Goal: Task Accomplishment & Management: Manage account settings

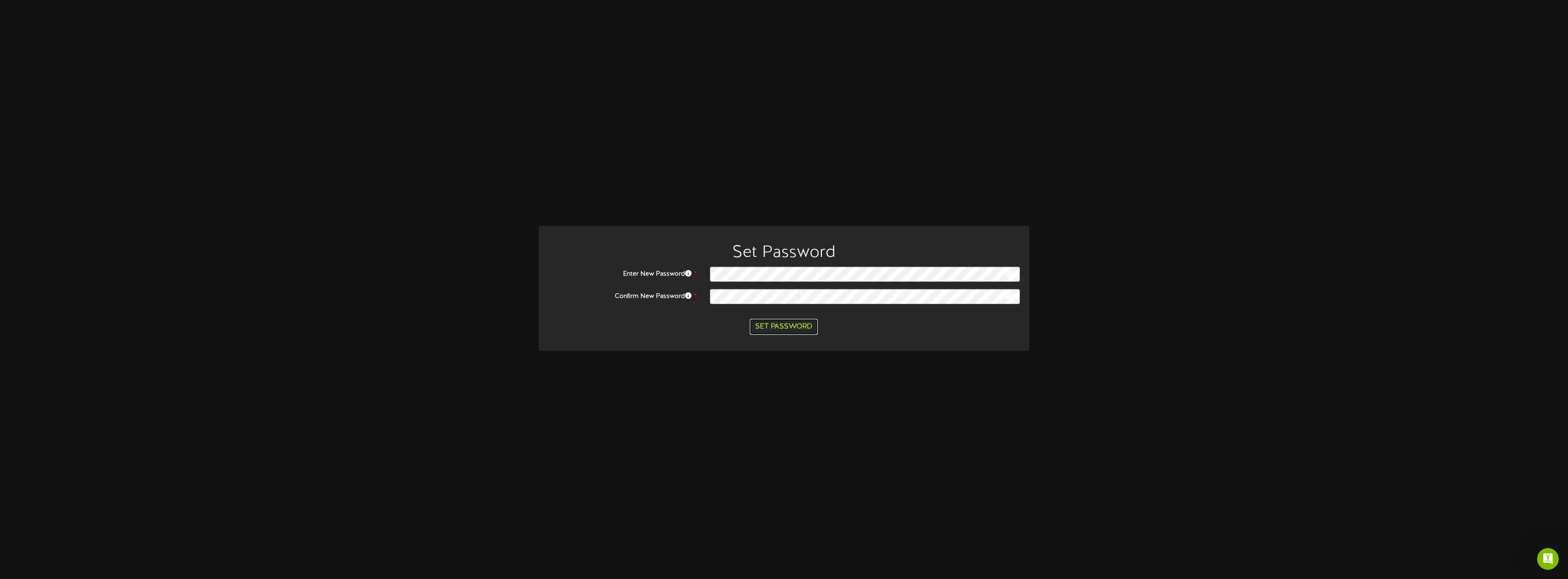
click at [809, 327] on button "Set Password" at bounding box center [784, 327] width 68 height 16
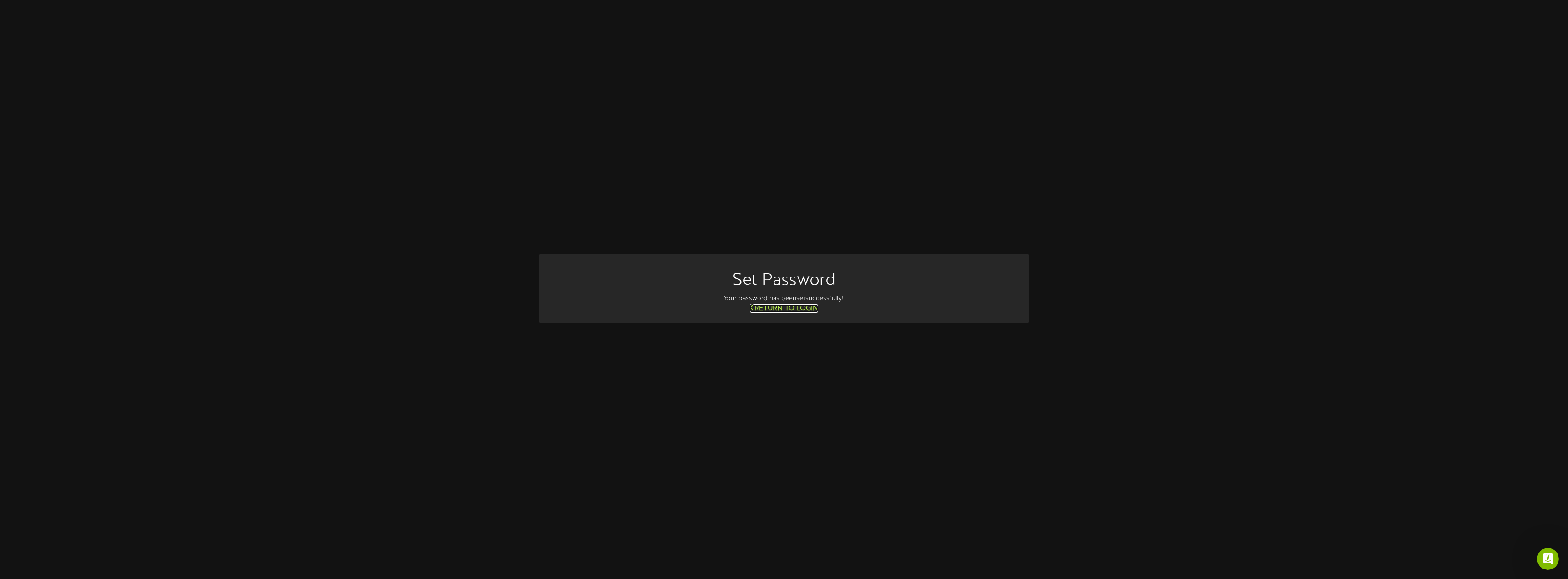
click at [793, 310] on link "Return to Login" at bounding box center [784, 308] width 69 height 8
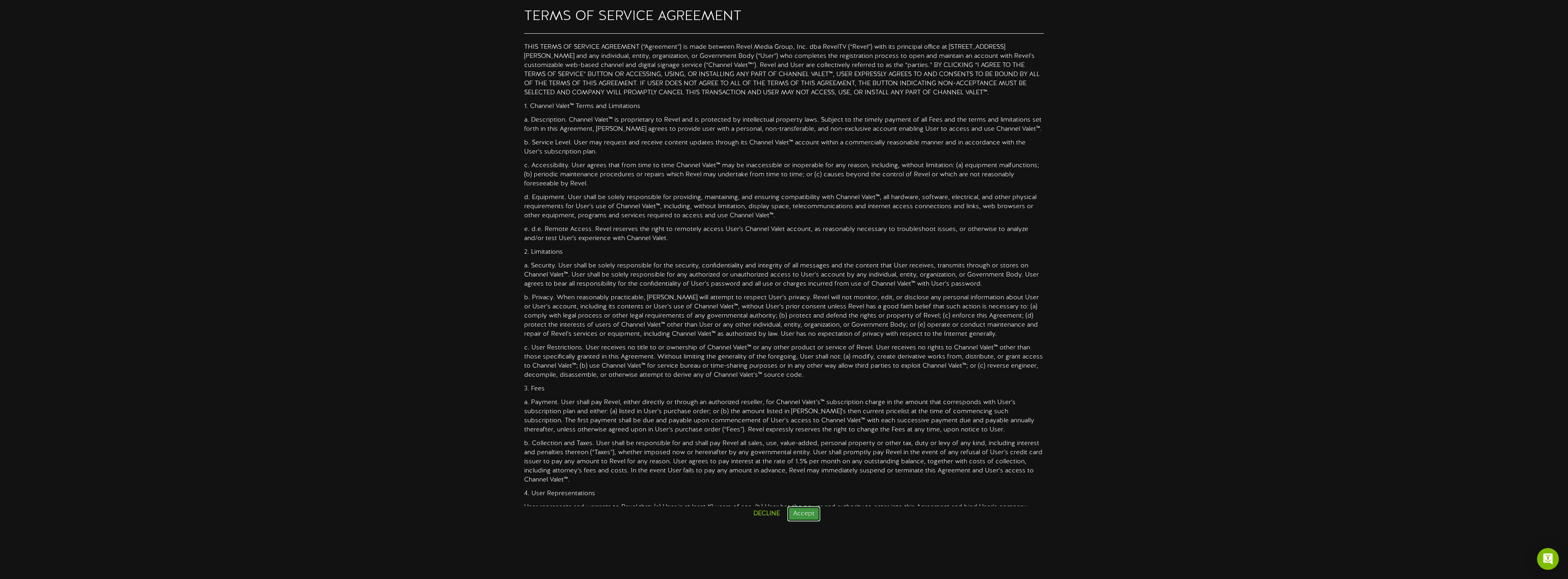
click at [799, 516] on button "Accept" at bounding box center [803, 514] width 33 height 15
